Goal: Task Accomplishment & Management: Manage account settings

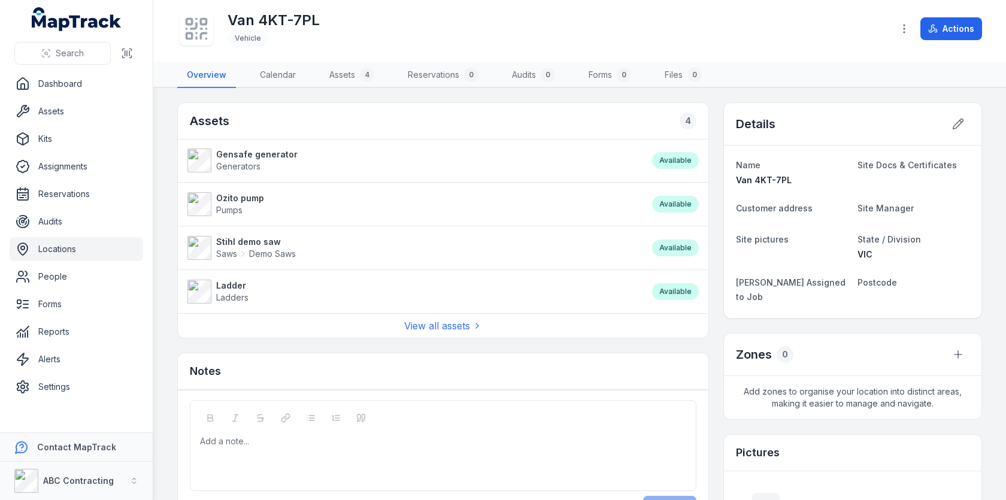
click at [764, 346] on h2 "Zones" at bounding box center [754, 354] width 36 height 17
click at [407, 435] on div at bounding box center [443, 441] width 485 height 12
click at [716, 358] on div "Assets 4 Gensafe generator Generators Available Ozito pump Pumps Available Stih…" at bounding box center [579, 402] width 804 height 601
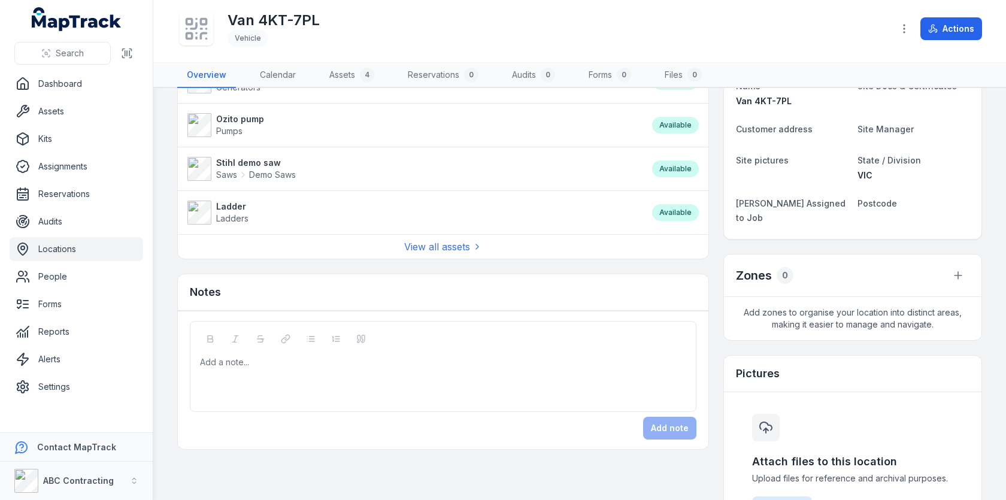
scroll to position [198, 0]
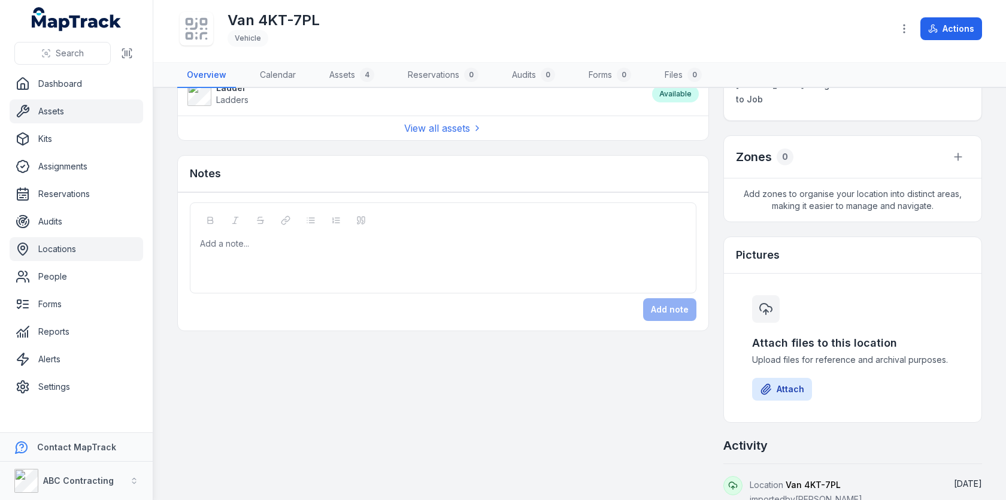
click at [86, 115] on link "Assets" at bounding box center [76, 111] width 133 height 24
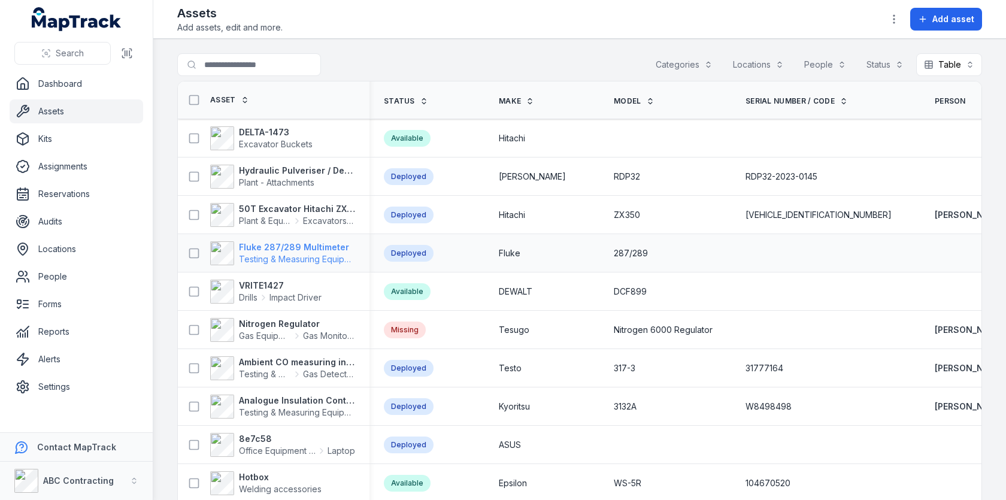
click at [285, 245] on strong "Fluke 287/289 Multimeter" at bounding box center [297, 247] width 116 height 12
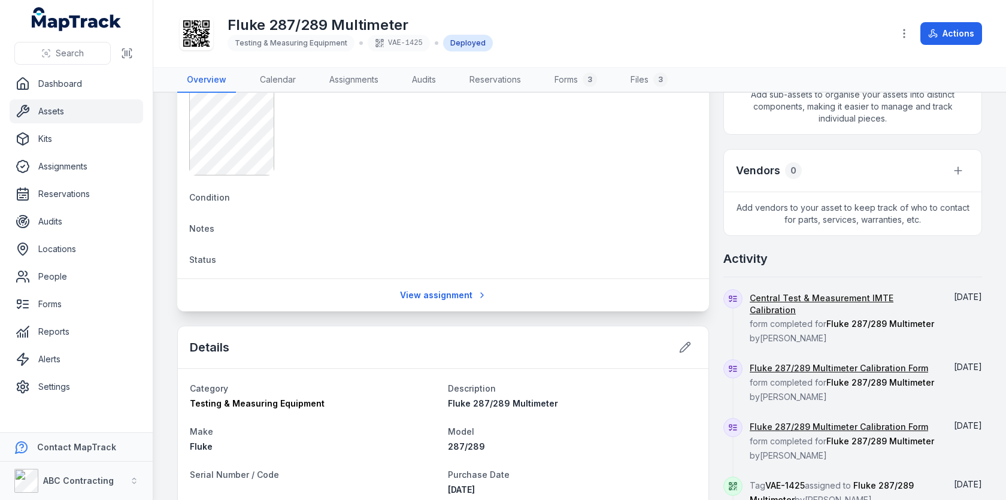
scroll to position [402, 0]
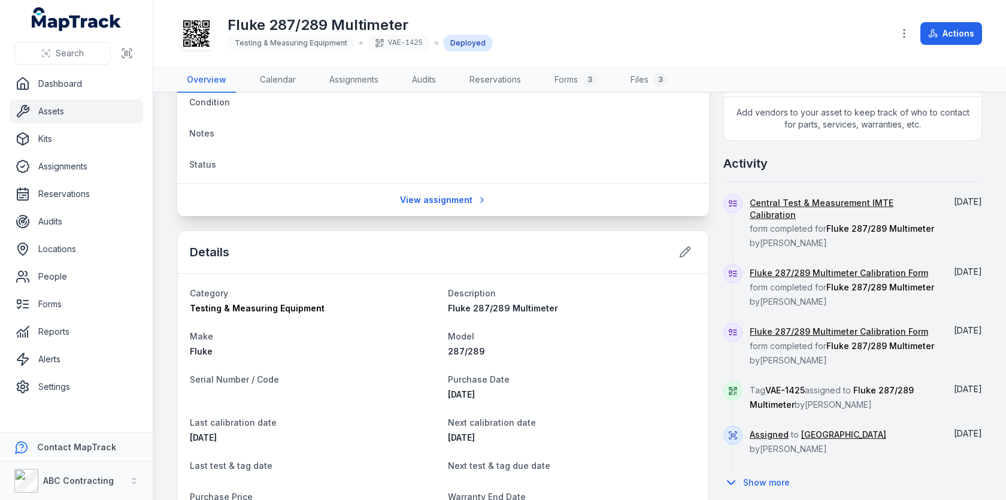
click at [770, 219] on div "Central Test & Measurement IMTE Calibration form completed for Fluke 287/289 Mu…" at bounding box center [842, 229] width 187 height 70
click at [782, 215] on span "Central Test & Measurement IMTE Calibration form completed for Fluke 287/289 Mu…" at bounding box center [842, 223] width 187 height 50
click at [772, 470] on button "Show more" at bounding box center [760, 482] width 74 height 25
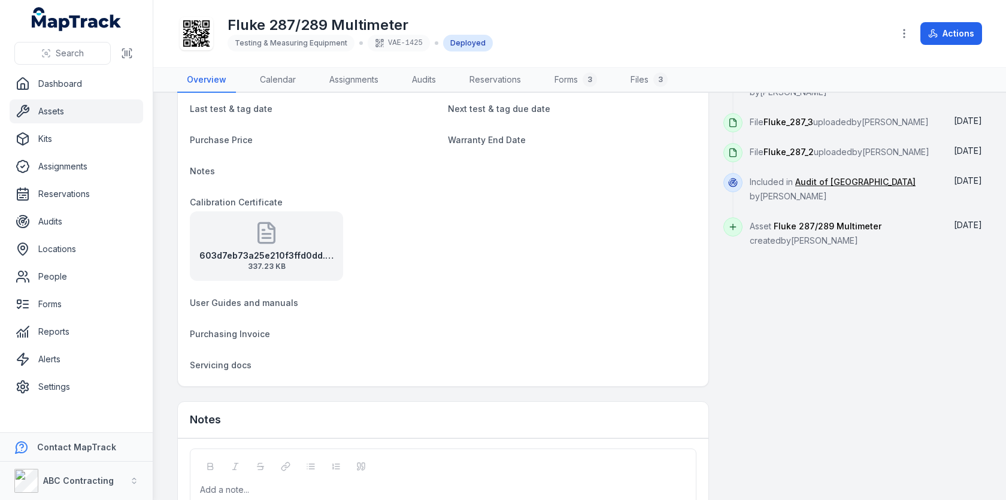
scroll to position [521, 0]
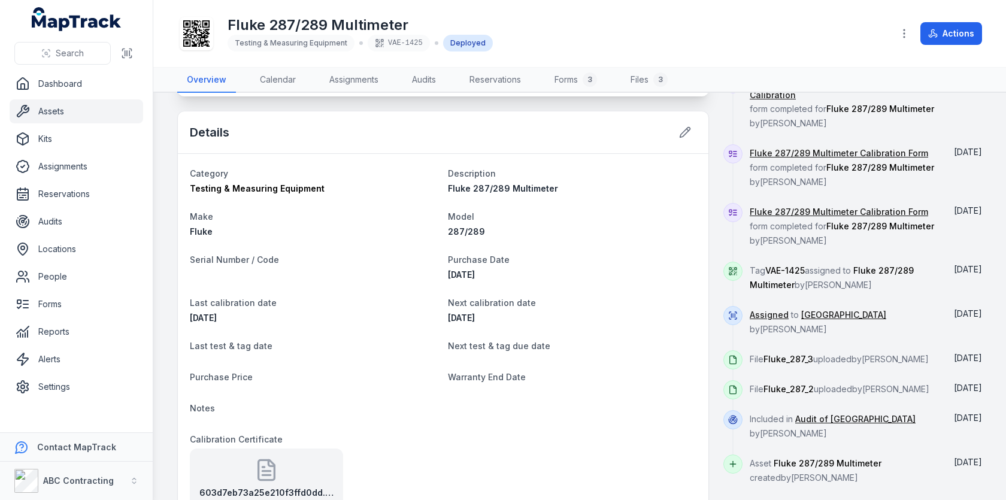
click at [483, 303] on span "Next calibration date" at bounding box center [492, 302] width 88 height 10
click at [483, 257] on span "Purchase Date" at bounding box center [479, 259] width 62 height 10
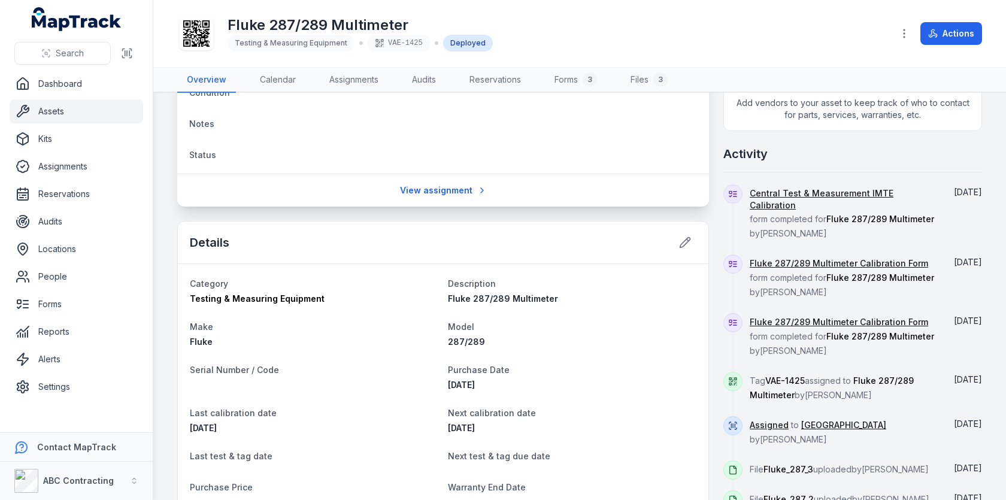
scroll to position [294, 0]
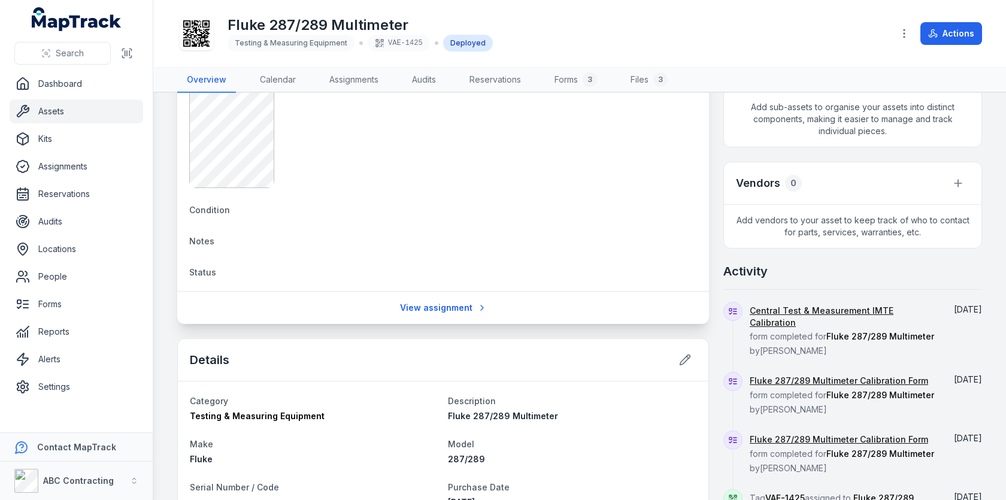
click at [211, 42] on div at bounding box center [197, 34] width 34 height 34
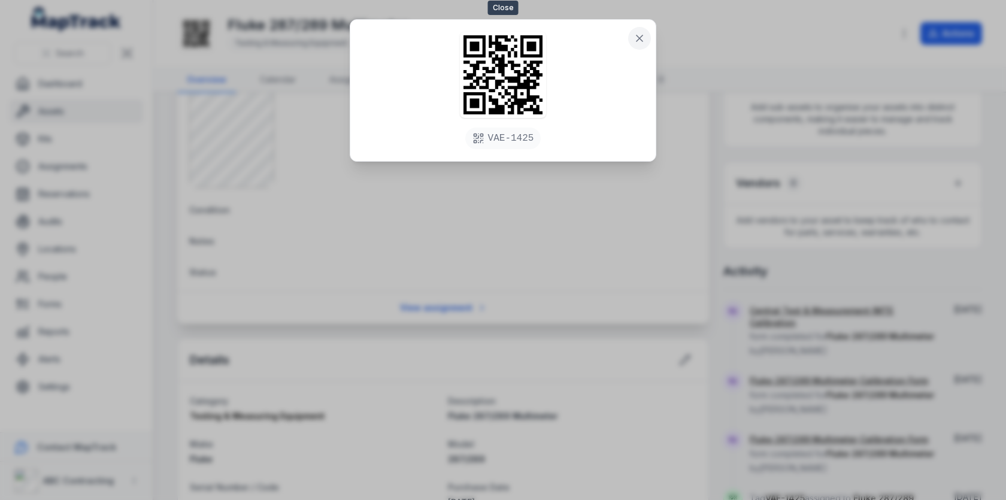
click at [636, 36] on icon at bounding box center [639, 38] width 12 height 12
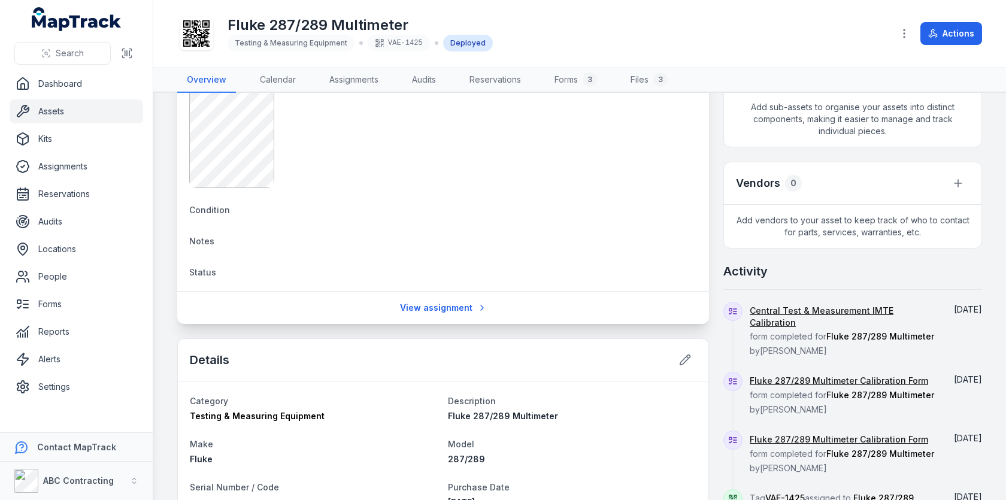
scroll to position [0, 0]
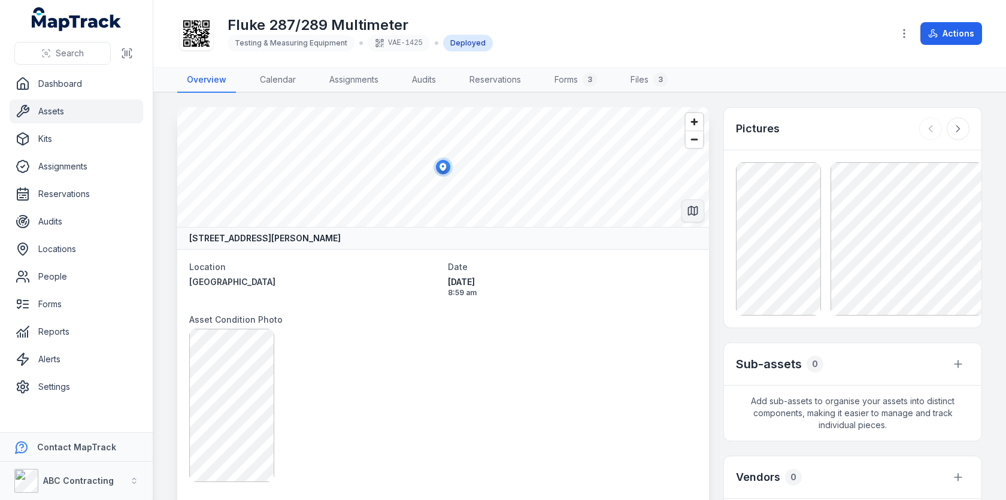
click at [687, 209] on icon "Switch to Map View" at bounding box center [693, 211] width 12 height 12
click at [693, 212] on icon "Switch to Satellite View" at bounding box center [693, 211] width 12 height 12
click at [937, 44] on button "Actions" at bounding box center [951, 33] width 62 height 23
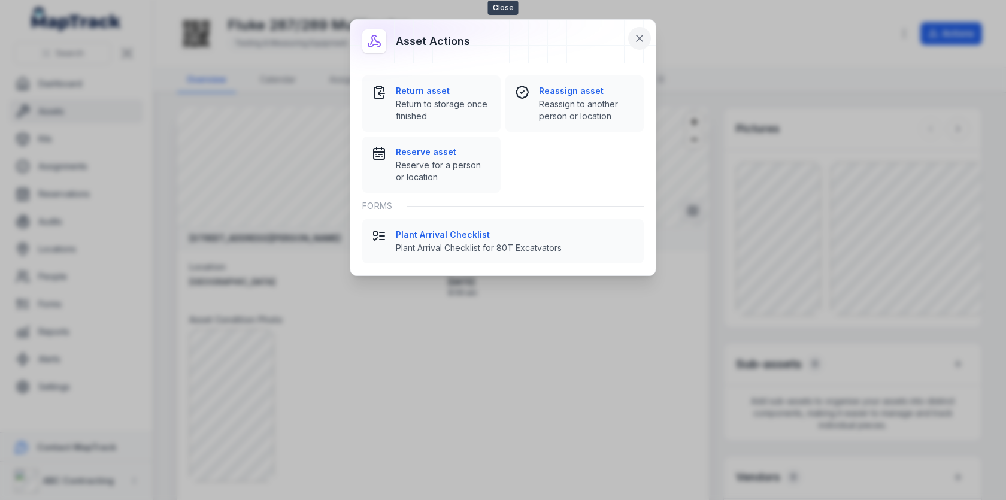
click at [638, 36] on icon at bounding box center [639, 38] width 6 height 6
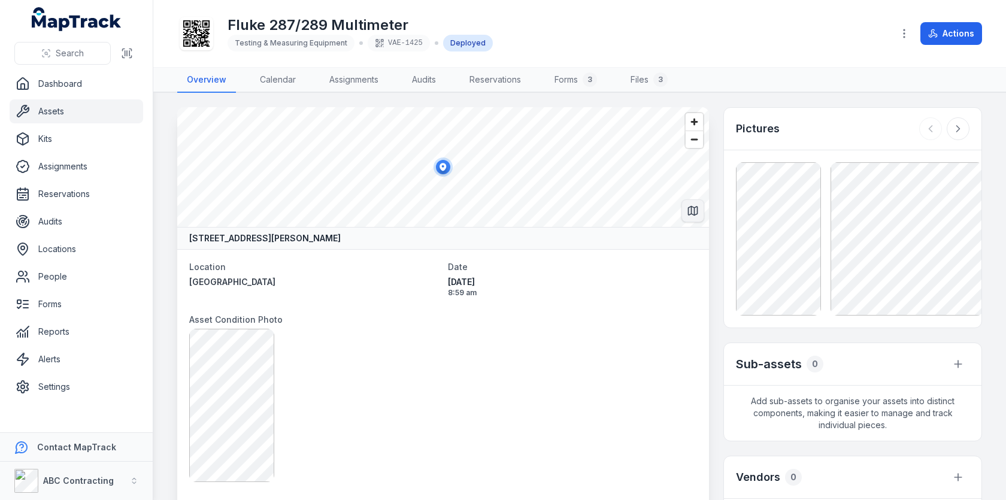
click at [209, 41] on icon at bounding box center [196, 33] width 26 height 26
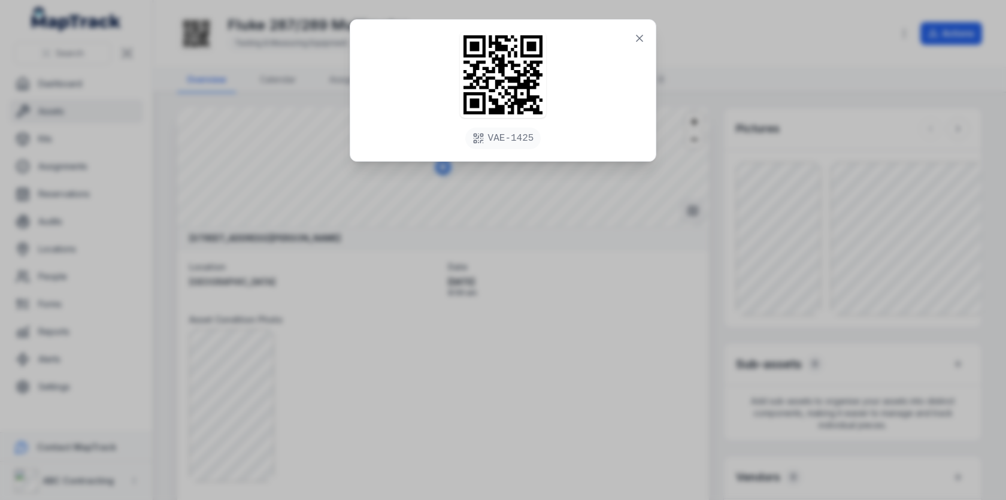
click at [539, 192] on div "VAE-1425" at bounding box center [503, 250] width 1006 height 500
click at [638, 42] on icon at bounding box center [639, 38] width 12 height 12
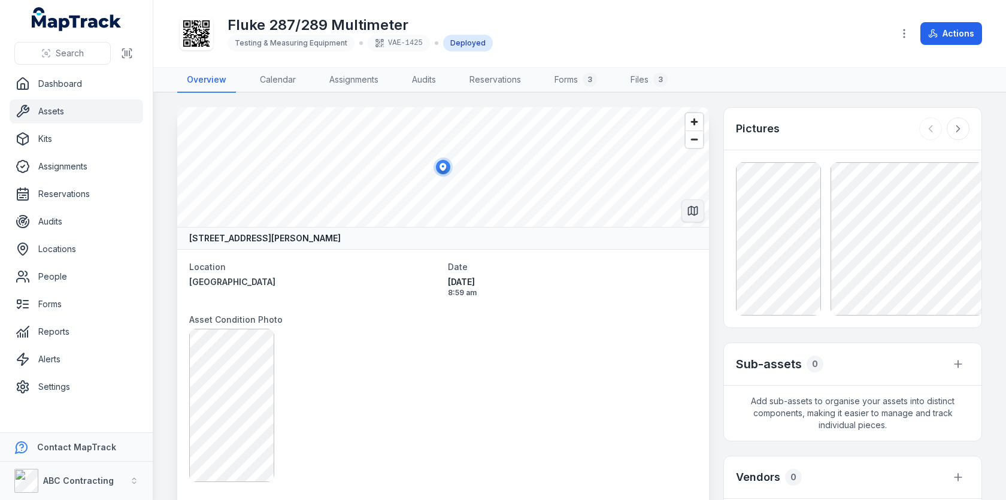
click at [95, 246] on link "Locations" at bounding box center [76, 249] width 133 height 24
click at [157, 208] on main "[STREET_ADDRESS][PERSON_NAME] Location [GEOGRAPHIC_DATA] Date [DATE] 8:59 am As…" at bounding box center [579, 296] width 852 height 407
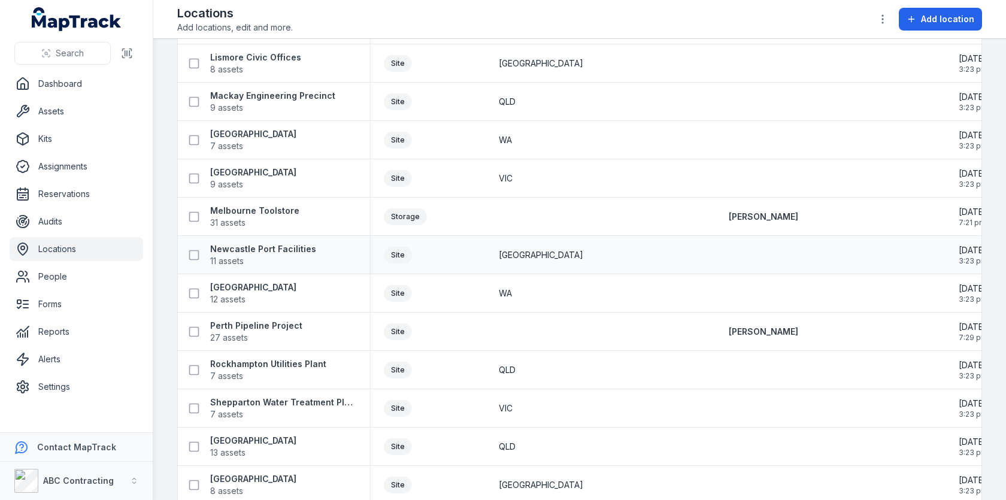
scroll to position [1566, 0]
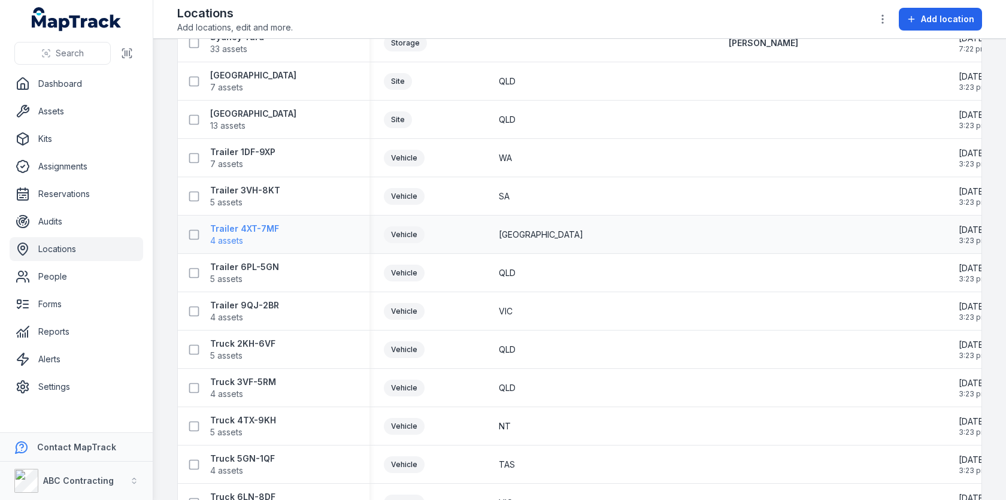
click at [260, 235] on span "4 assets" at bounding box center [244, 241] width 69 height 12
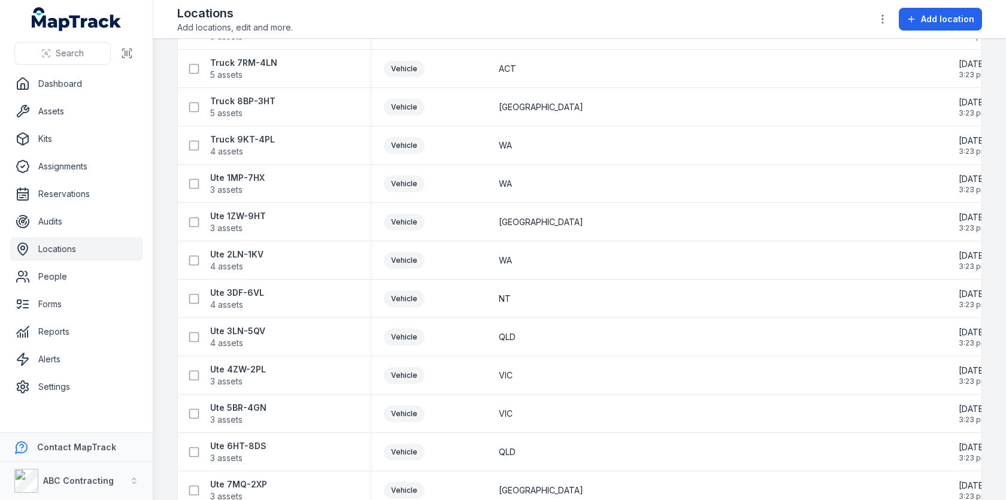
scroll to position [2361, 0]
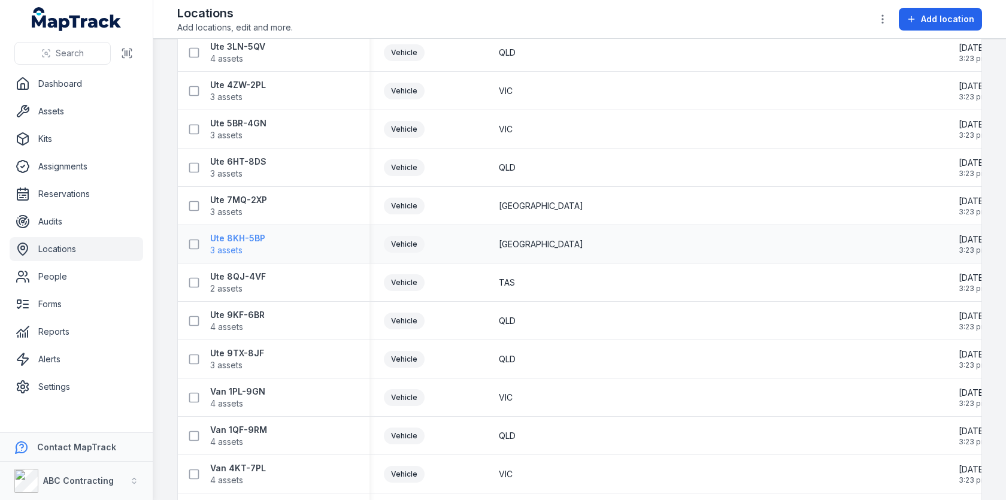
click at [232, 244] on span "3 assets" at bounding box center [226, 250] width 32 height 12
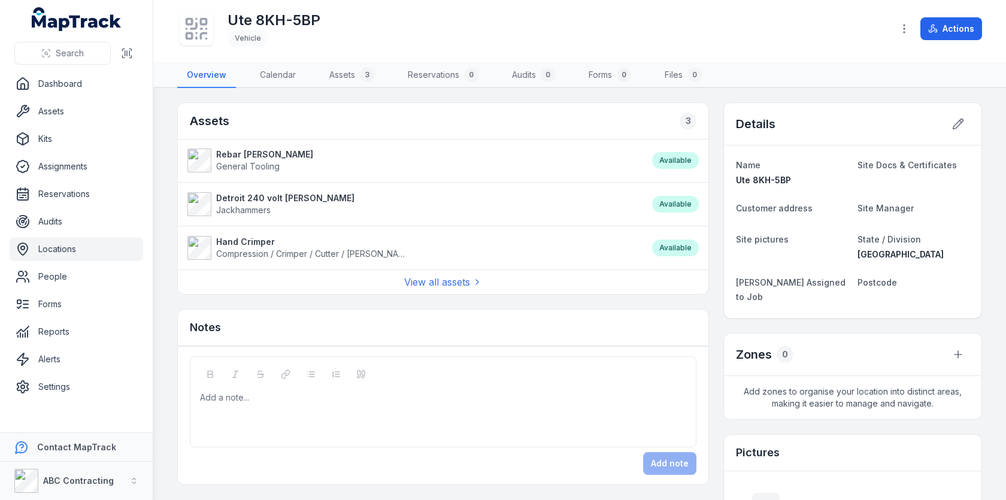
click at [778, 282] on span "[PERSON_NAME] Assigned to Job" at bounding box center [791, 289] width 110 height 25
click at [804, 282] on span "[PERSON_NAME] Assigned to Job" at bounding box center [791, 289] width 110 height 25
click at [795, 284] on span "[PERSON_NAME] Assigned to Job" at bounding box center [791, 289] width 110 height 25
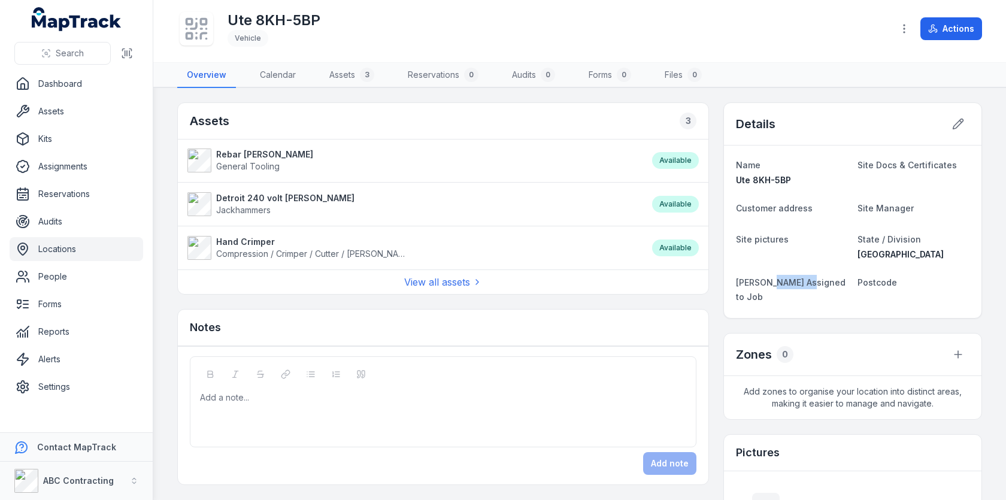
click at [795, 284] on span "[PERSON_NAME] Assigned to Job" at bounding box center [791, 289] width 110 height 25
click at [83, 119] on link "Assets" at bounding box center [76, 111] width 133 height 24
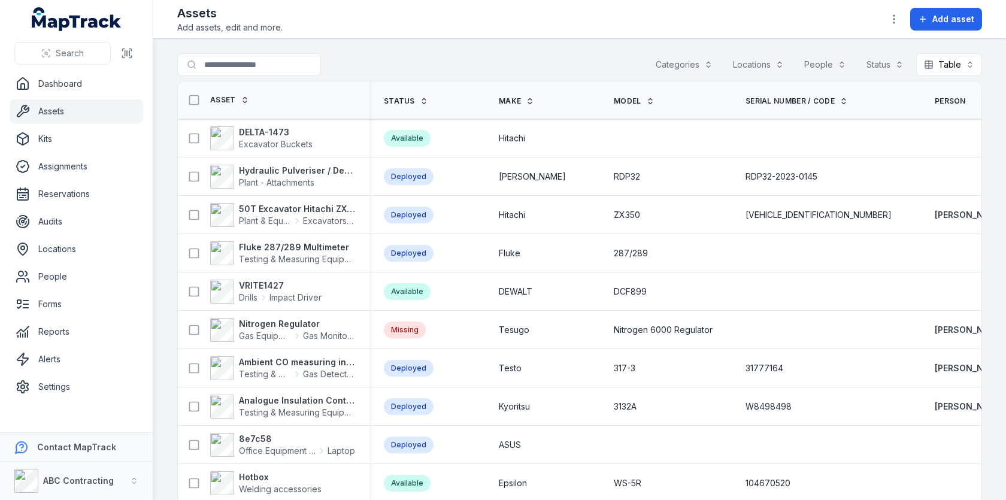
click at [761, 59] on button "Locations" at bounding box center [758, 64] width 66 height 23
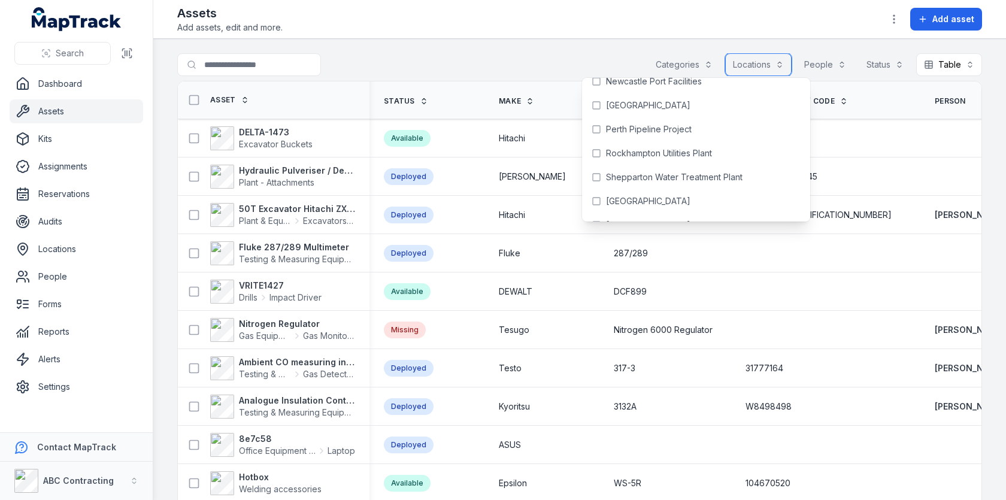
scroll to position [1021, 0]
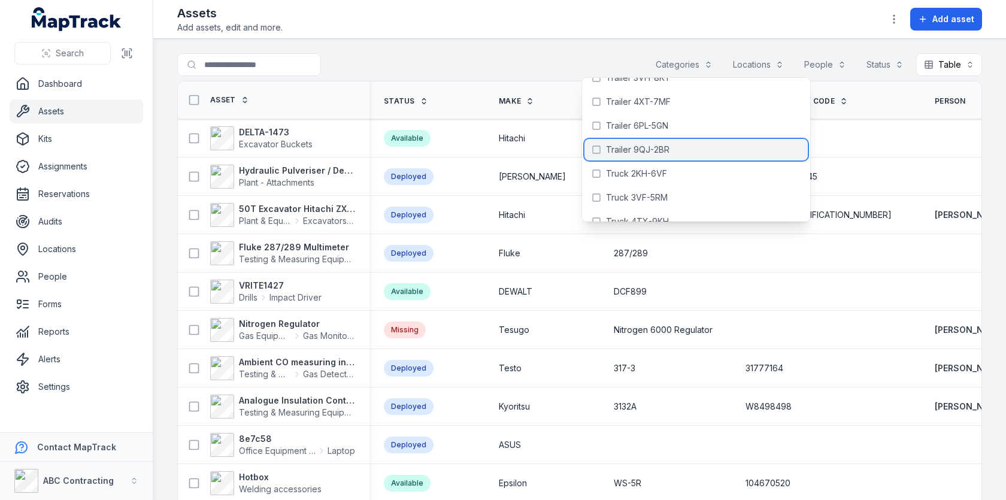
click at [726, 150] on div "Trailer 9QJ-2BR" at bounding box center [695, 150] width 223 height 22
click at [631, 141] on div "Trailer 9QJ-2BR" at bounding box center [695, 150] width 223 height 22
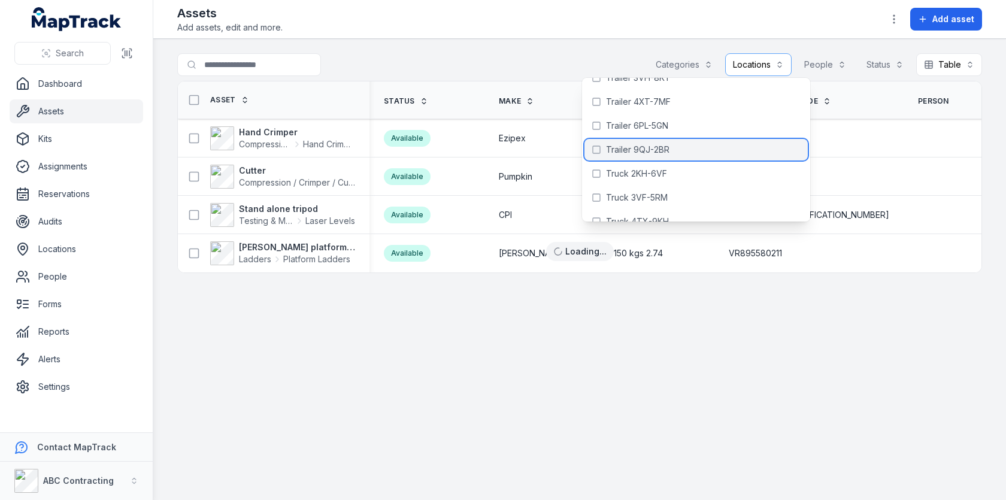
scroll to position [1140, 0]
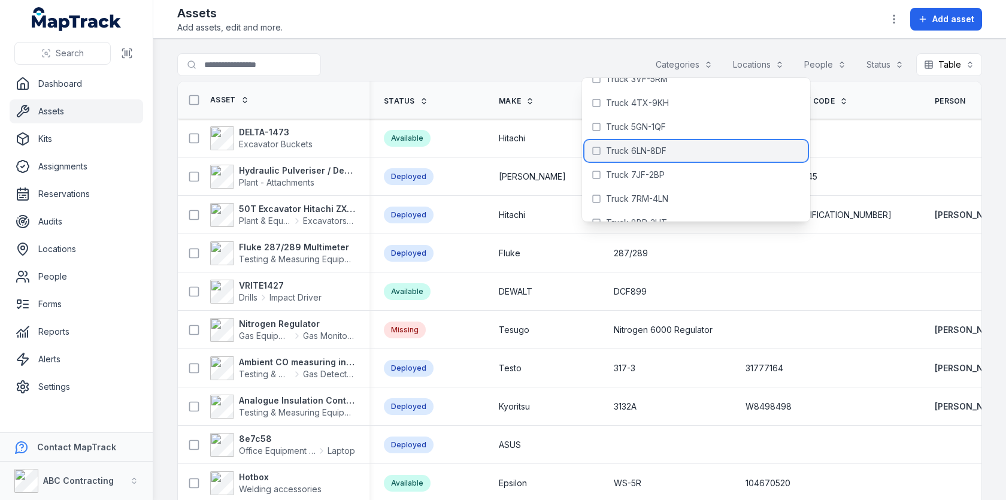
click at [649, 151] on span "Truck 6LN-8DF" at bounding box center [636, 151] width 60 height 12
click at [563, 37] on header "Toggle Navigation Assets Add assets, edit and more. Add asset" at bounding box center [579, 19] width 852 height 39
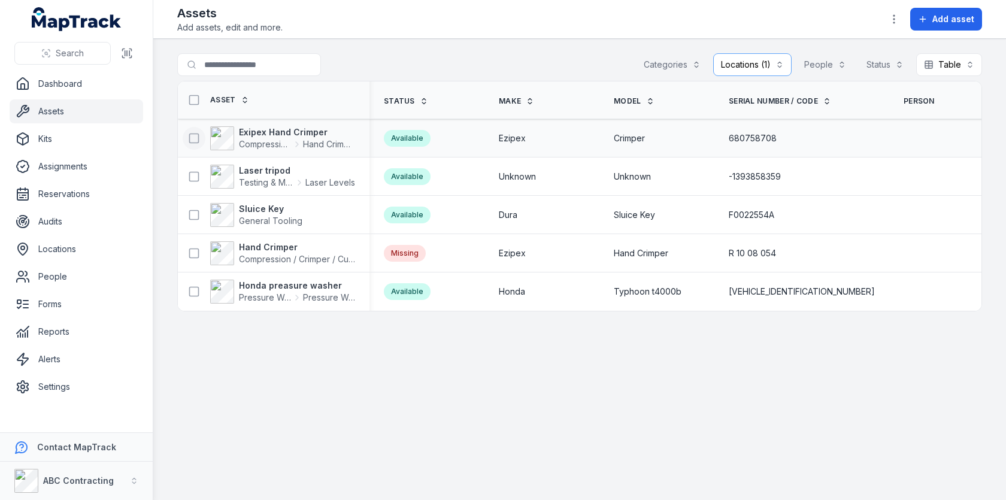
click at [199, 135] on button at bounding box center [194, 138] width 23 height 23
click at [199, 177] on icon at bounding box center [194, 177] width 12 height 12
click at [198, 210] on icon at bounding box center [194, 215] width 12 height 12
click at [197, 99] on icon at bounding box center [194, 100] width 12 height 12
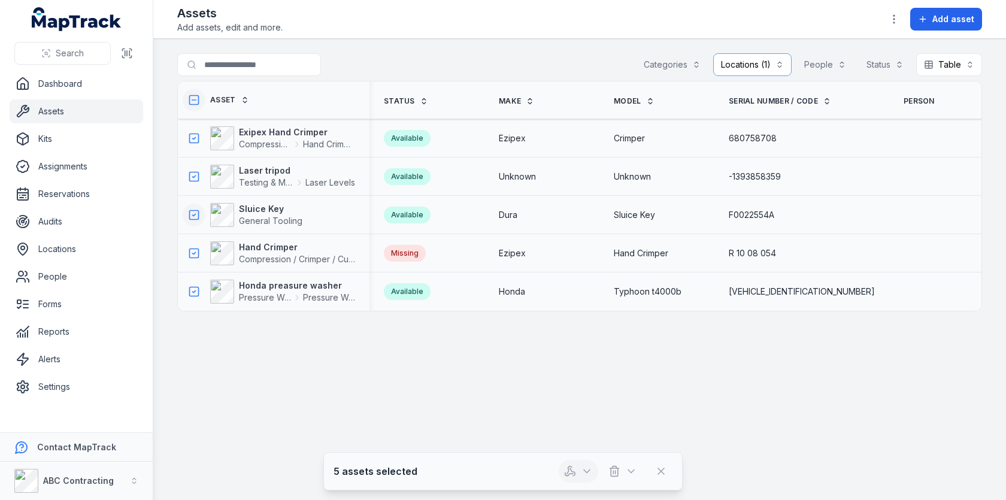
click at [576, 467] on icon "button" at bounding box center [570, 471] width 12 height 12
click at [578, 422] on div "Assign assets" at bounding box center [580, 419] width 134 height 22
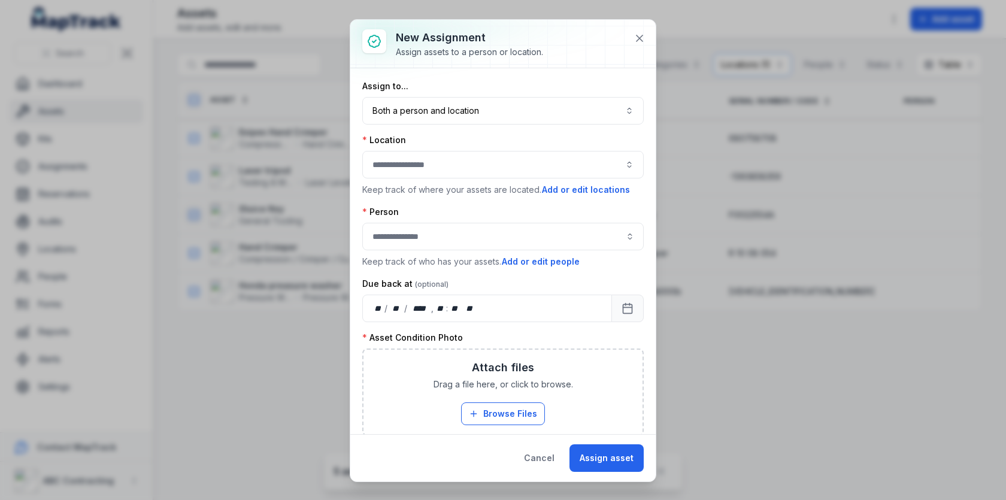
click at [560, 168] on button "button" at bounding box center [502, 165] width 281 height 28
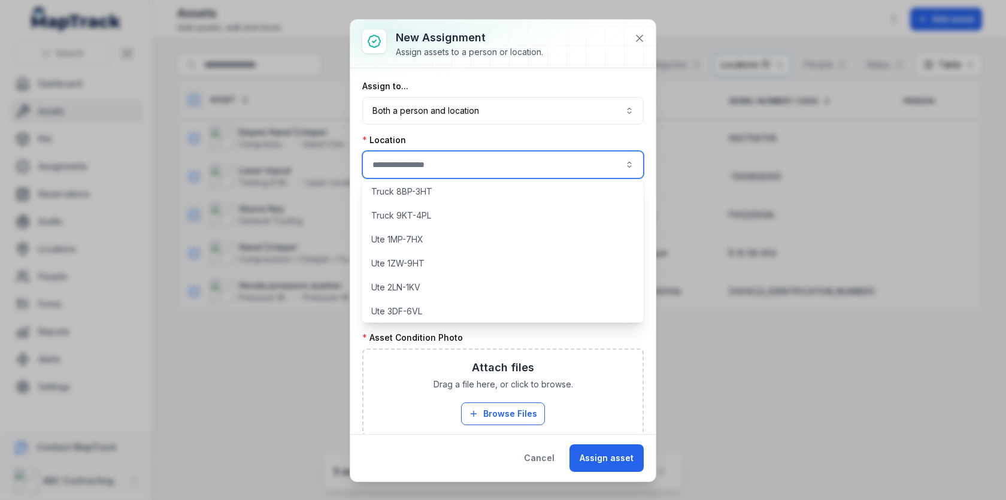
scroll to position [1462, 0]
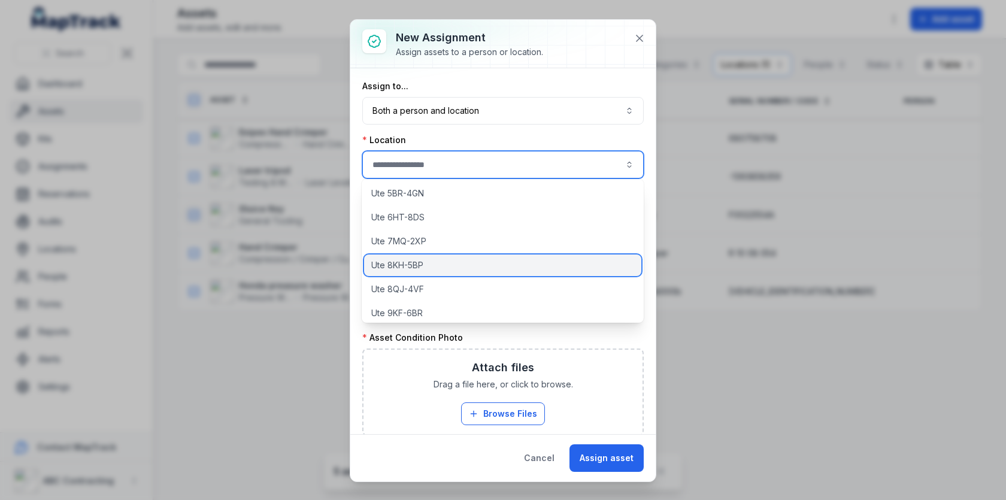
click at [540, 269] on div "Ute 8KH-5BP" at bounding box center [502, 265] width 277 height 22
type input "**********"
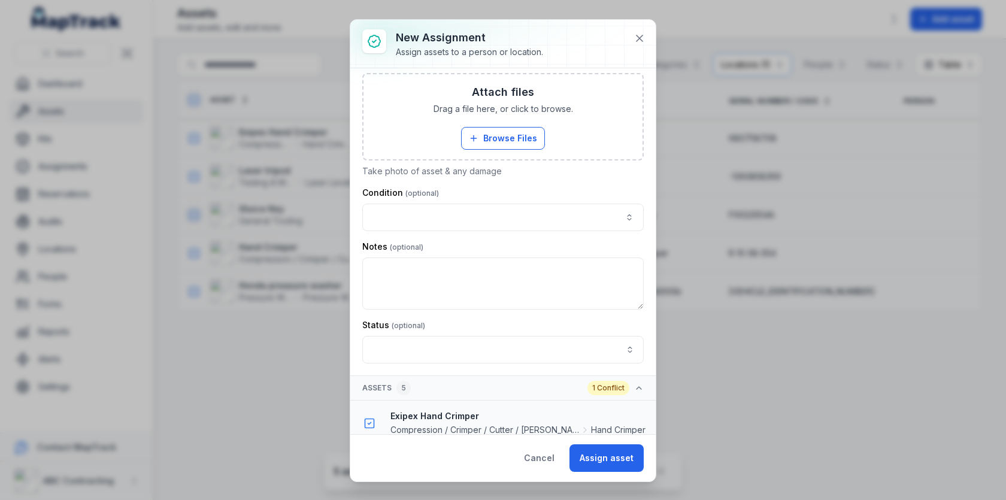
scroll to position [106, 0]
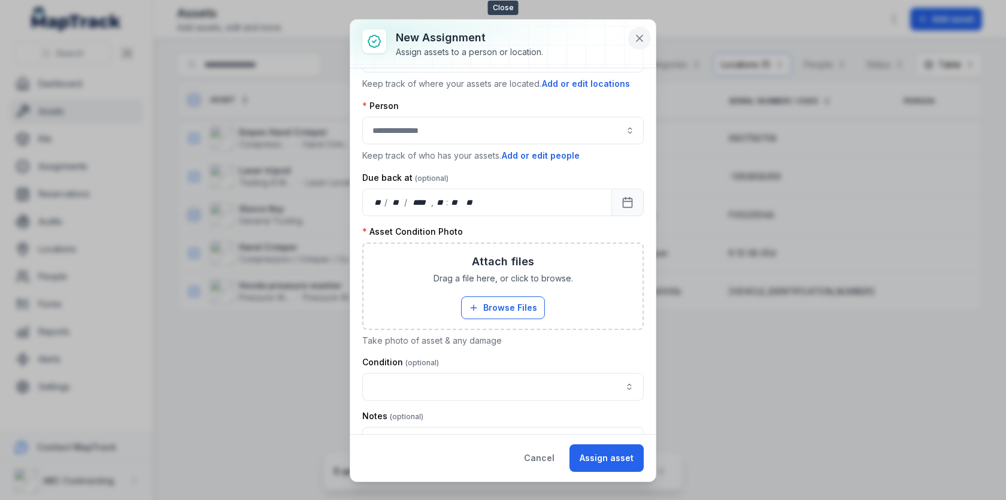
click at [633, 44] on button at bounding box center [639, 38] width 23 height 23
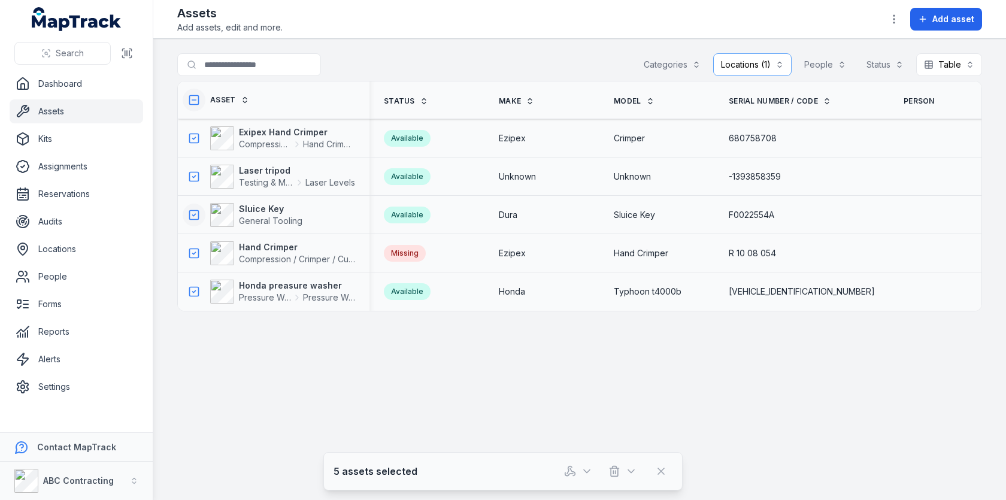
click at [533, 66] on div "**********" at bounding box center [579, 67] width 804 height 28
click at [521, 65] on div "**********" at bounding box center [579, 67] width 804 height 28
click at [928, 71] on button "Table *****" at bounding box center [949, 64] width 66 height 23
click at [930, 129] on div "Grid" at bounding box center [943, 140] width 75 height 22
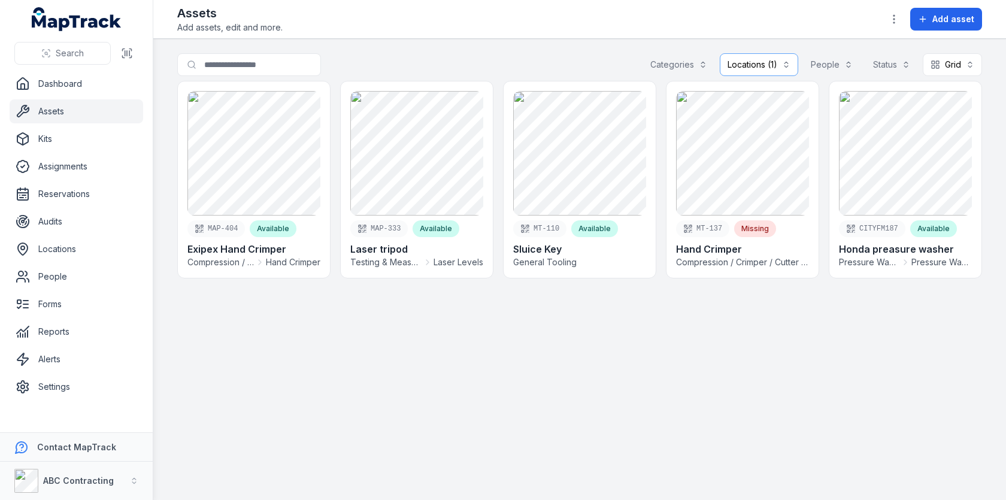
click at [592, 42] on main "**********" at bounding box center [579, 269] width 852 height 461
